Goal: Navigation & Orientation: Find specific page/section

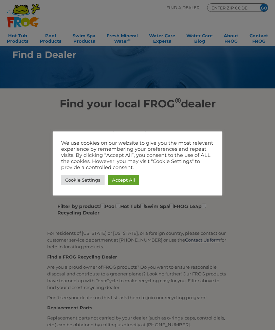
click at [118, 184] on link "Accept All" at bounding box center [123, 180] width 31 height 11
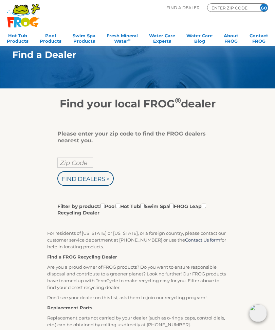
click at [120, 208] on input "Filter by product: Pool Hot Tub Swim Spa FROG Leap Recycling Dealer" at bounding box center [118, 206] width 4 height 4
checkbox input "true"
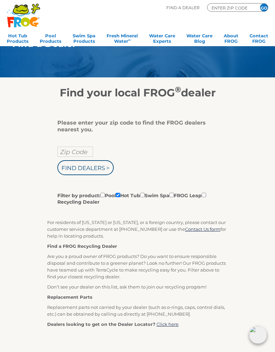
scroll to position [12, 0]
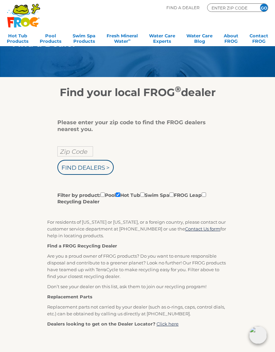
click at [70, 155] on input "Zip Code" at bounding box center [75, 151] width 36 height 10
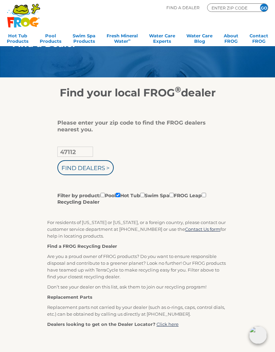
type input "47112"
click at [73, 169] on input "Find Dealers >" at bounding box center [85, 167] width 56 height 15
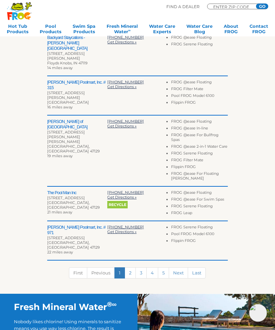
scroll to position [223, 0]
click at [131, 268] on link "2" at bounding box center [130, 273] width 11 height 11
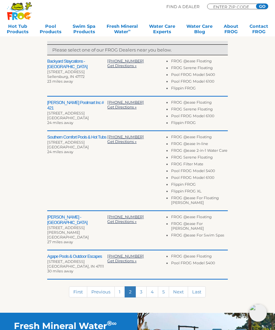
scroll to position [199, 0]
click at [120, 287] on link "1" at bounding box center [119, 292] width 11 height 11
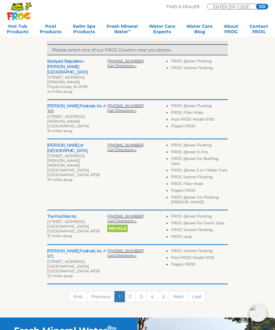
click at [130, 291] on link "2" at bounding box center [130, 296] width 11 height 11
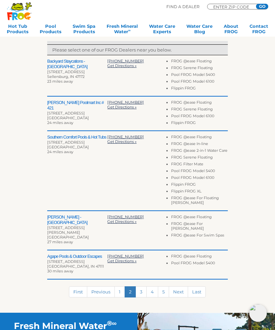
click at [140, 289] on link "3" at bounding box center [140, 292] width 11 height 11
